Goal: Task Accomplishment & Management: Complete application form

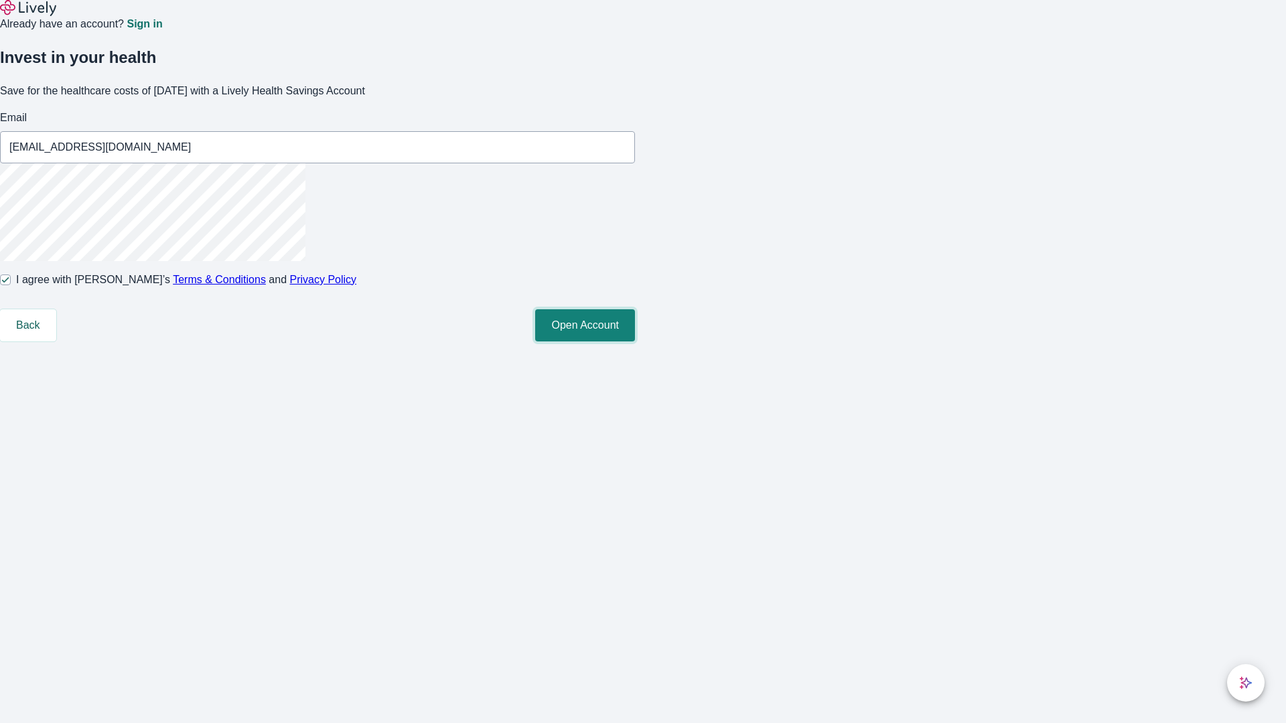
click at [635, 341] on button "Open Account" at bounding box center [585, 325] width 100 height 32
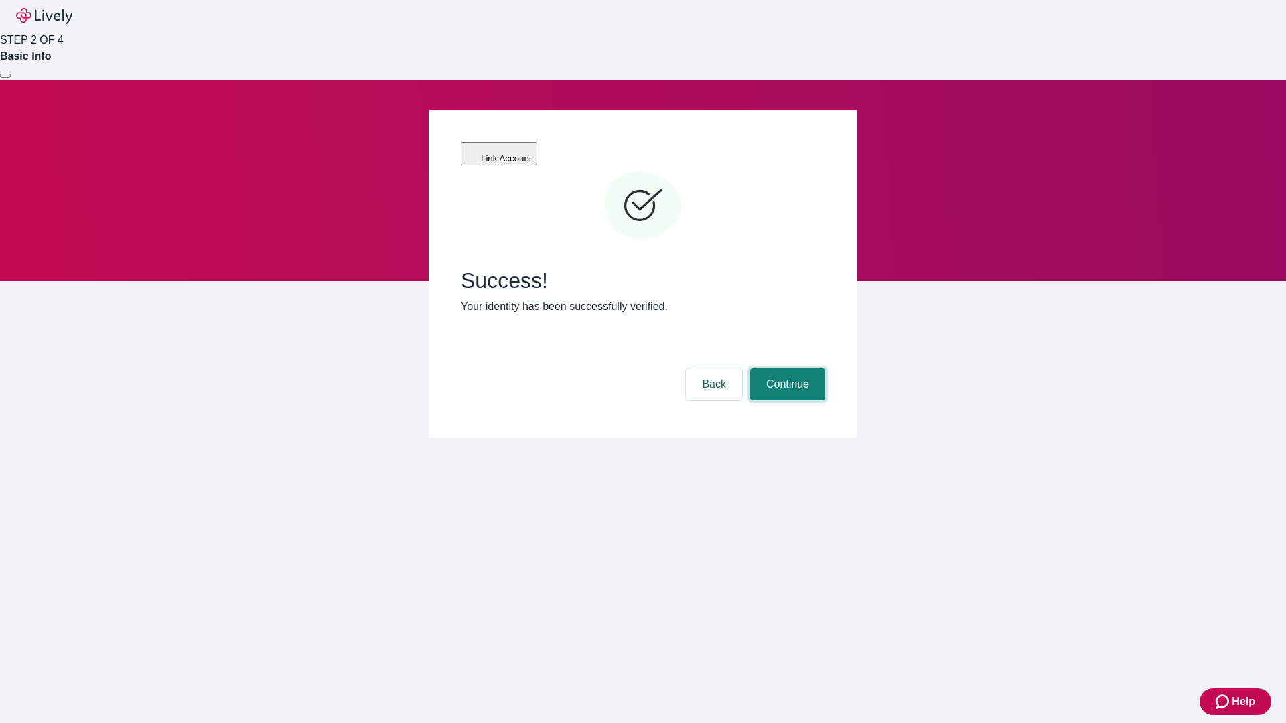
click at [785, 368] on button "Continue" at bounding box center [787, 384] width 75 height 32
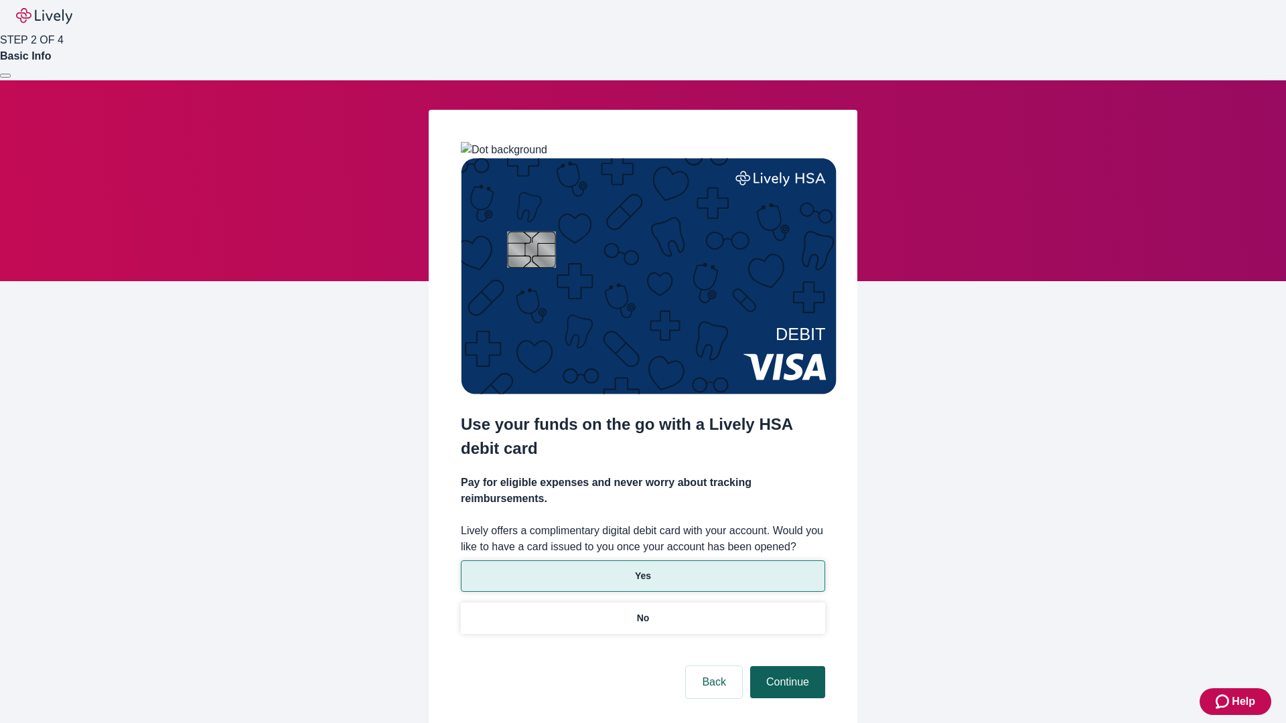
click at [642, 569] on p "Yes" at bounding box center [643, 576] width 16 height 14
click at [785, 666] on button "Continue" at bounding box center [787, 682] width 75 height 32
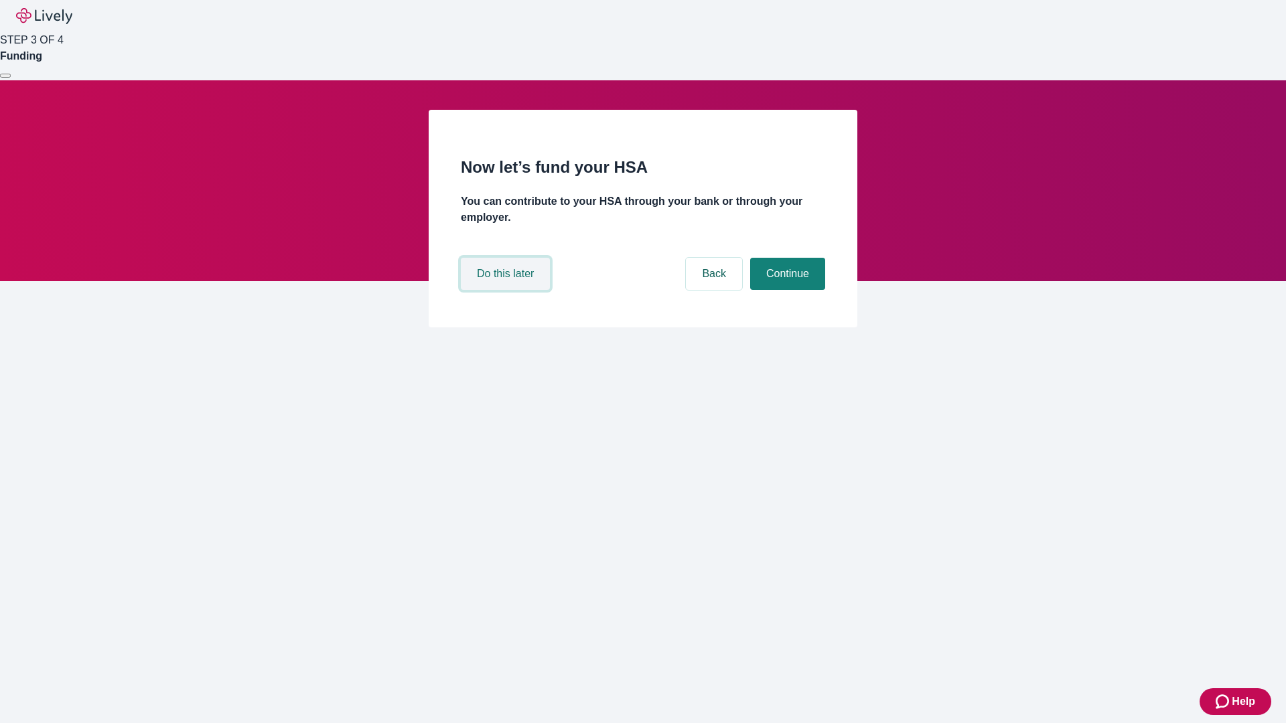
click at [507, 290] on button "Do this later" at bounding box center [505, 274] width 89 height 32
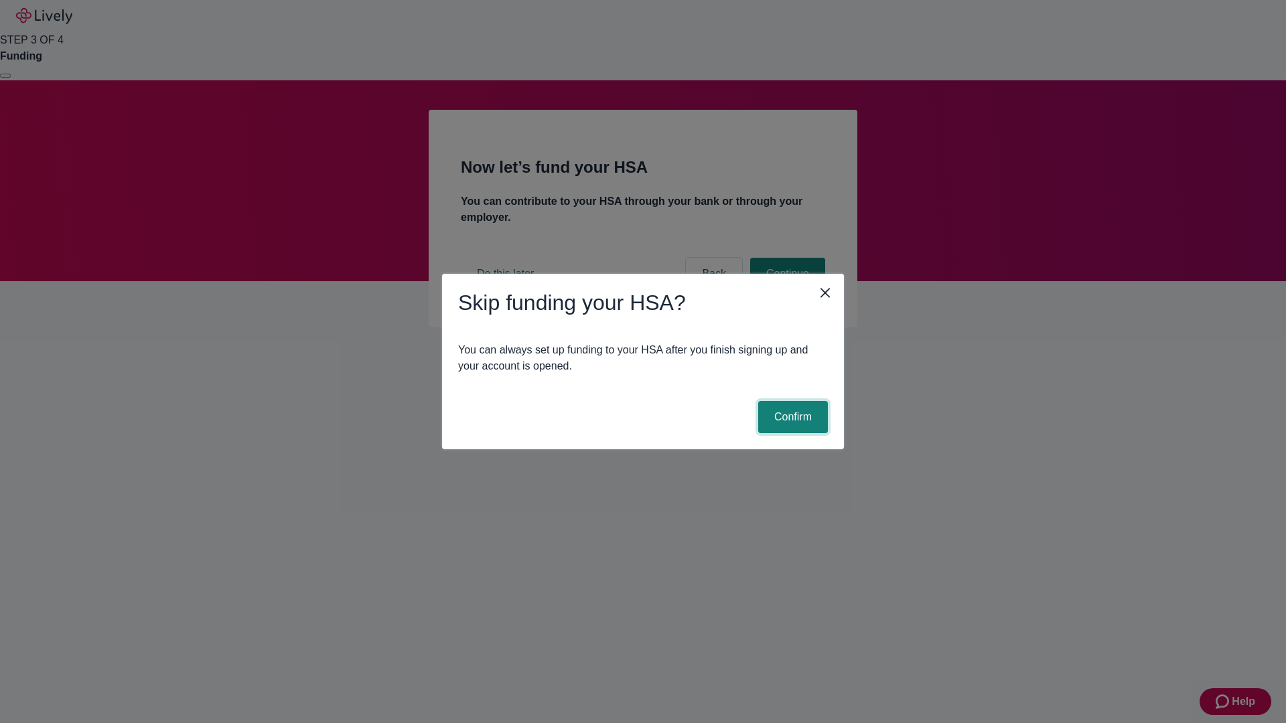
click at [791, 417] on button "Confirm" at bounding box center [793, 417] width 70 height 32
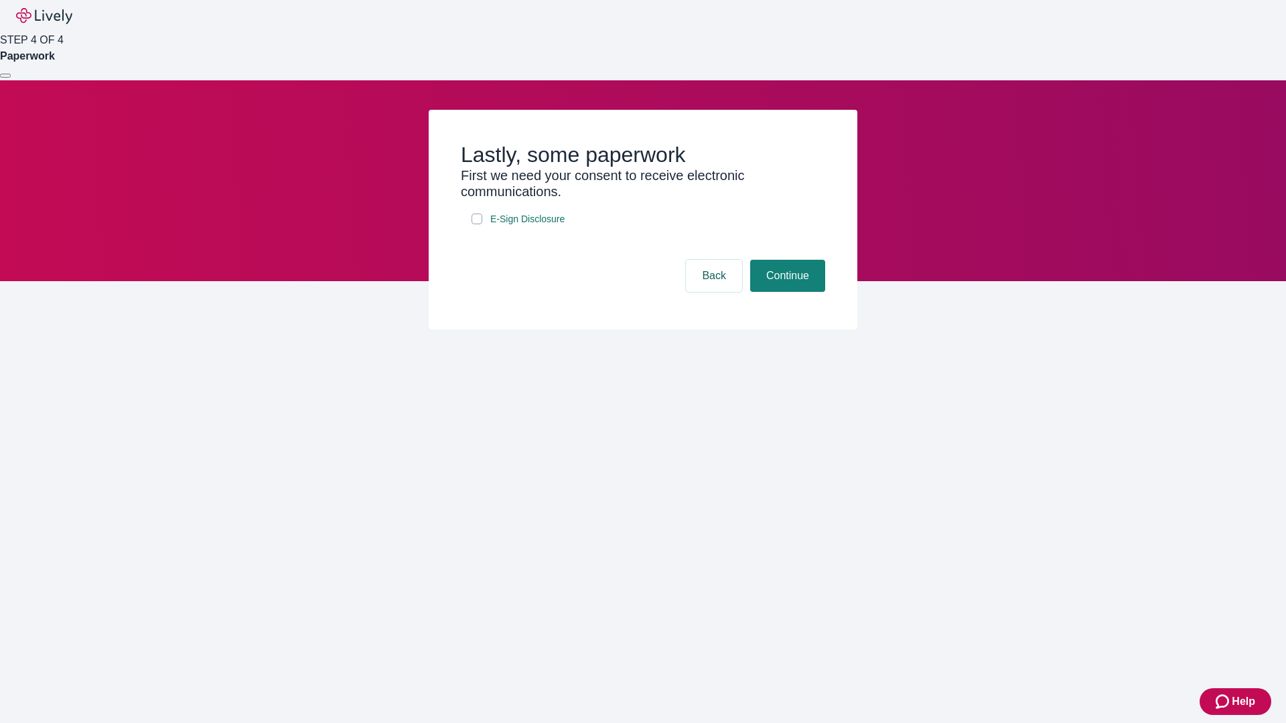
click at [477, 224] on input "E-Sign Disclosure" at bounding box center [476, 219] width 11 height 11
checkbox input "true"
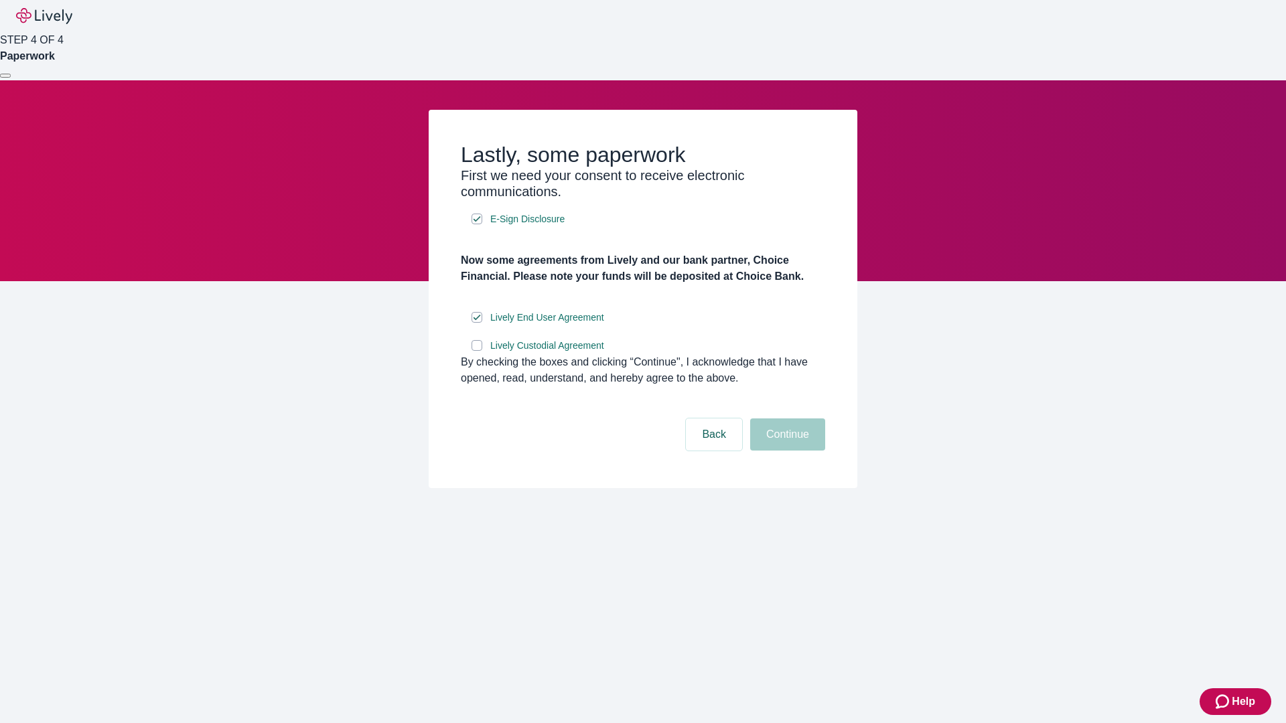
click at [477, 351] on input "Lively Custodial Agreement" at bounding box center [476, 345] width 11 height 11
checkbox input "true"
click at [785, 451] on button "Continue" at bounding box center [787, 434] width 75 height 32
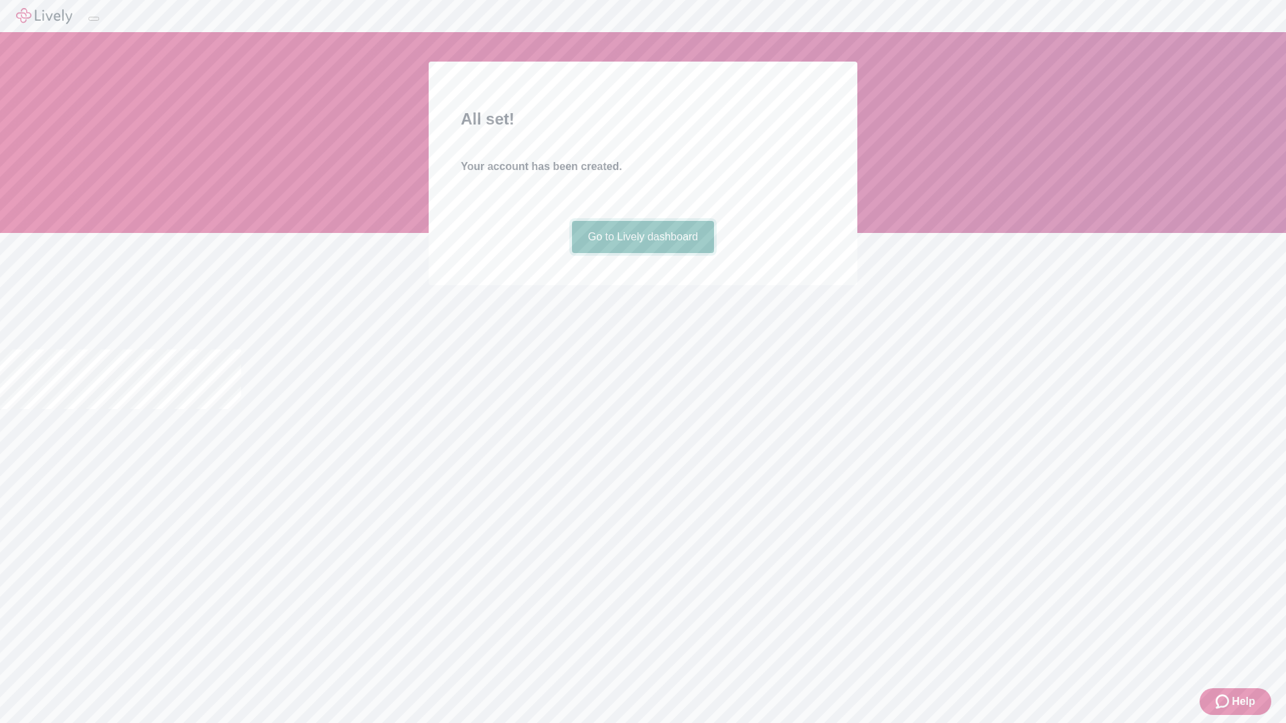
click at [642, 253] on link "Go to Lively dashboard" at bounding box center [643, 237] width 143 height 32
